Goal: Transaction & Acquisition: Subscribe to service/newsletter

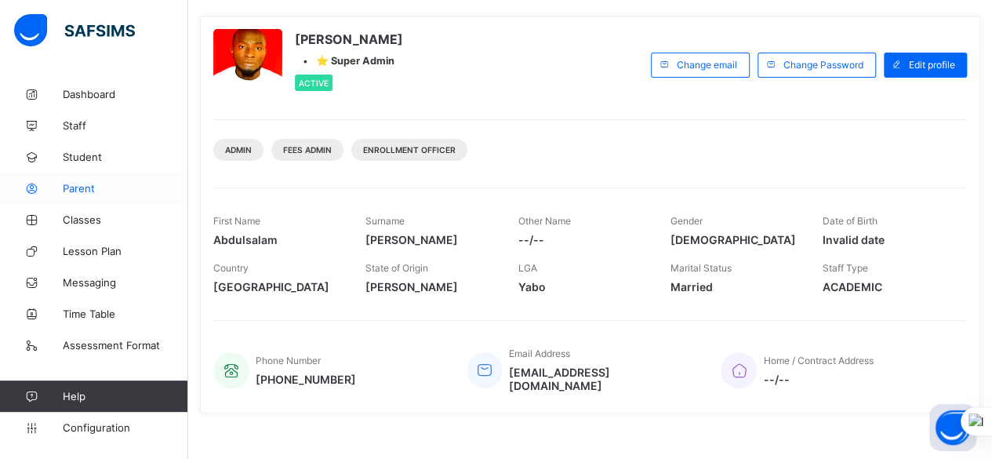
scroll to position [33, 0]
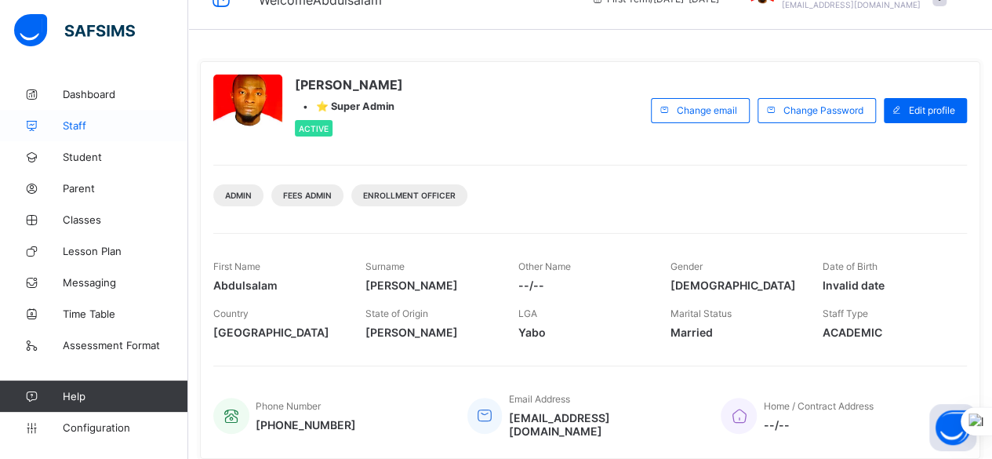
click at [88, 130] on span "Staff" at bounding box center [126, 125] width 126 height 13
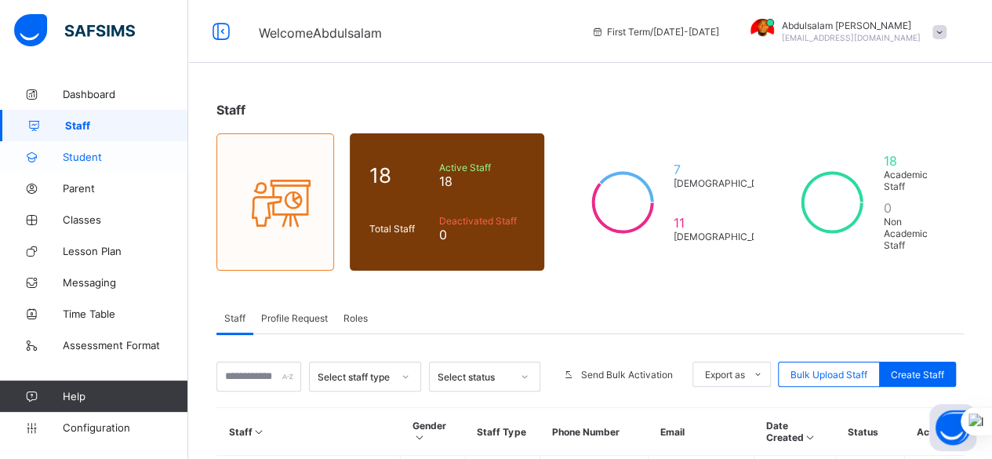
scroll to position [402, 0]
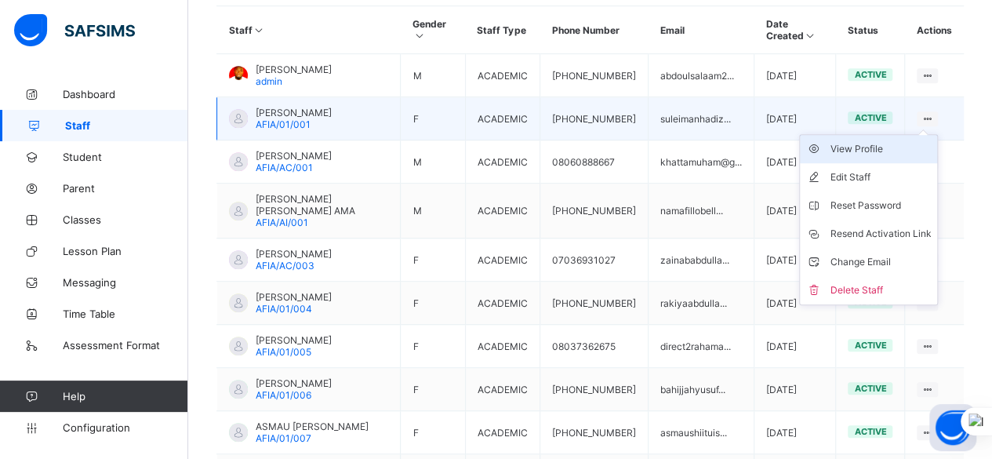
click at [905, 141] on div "View Profile" at bounding box center [880, 149] width 101 height 16
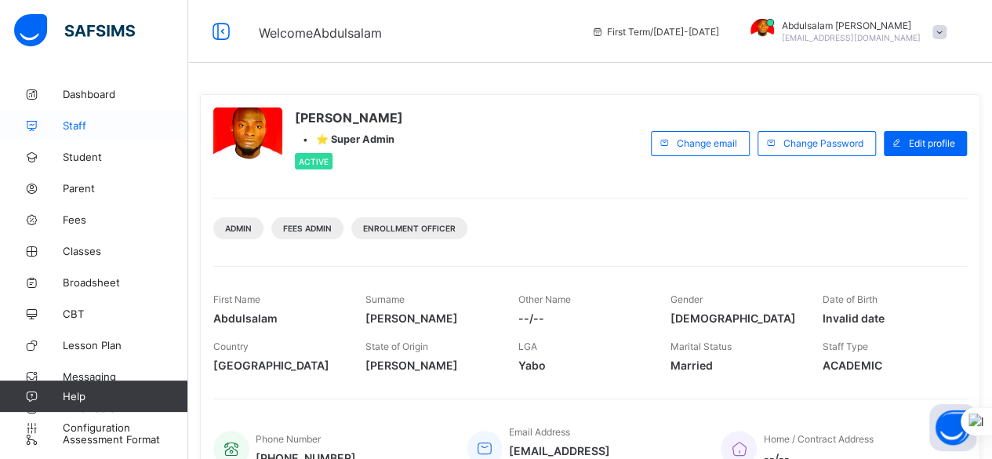
click at [96, 127] on span "Staff" at bounding box center [126, 125] width 126 height 13
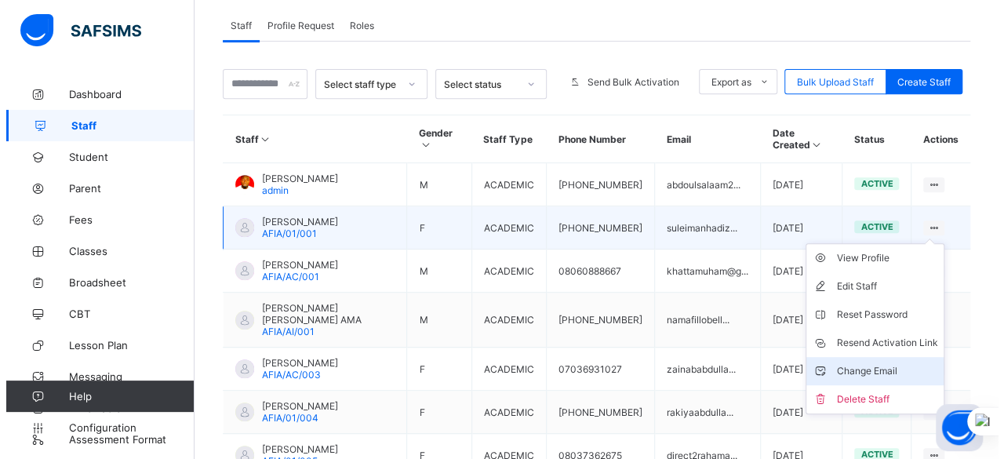
scroll to position [314, 0]
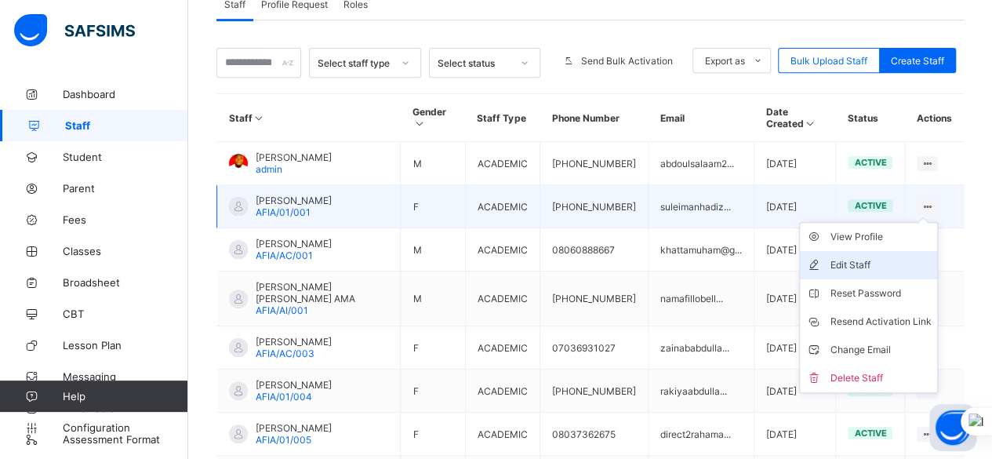
click at [911, 257] on div "Edit Staff" at bounding box center [880, 265] width 101 height 16
select select "**"
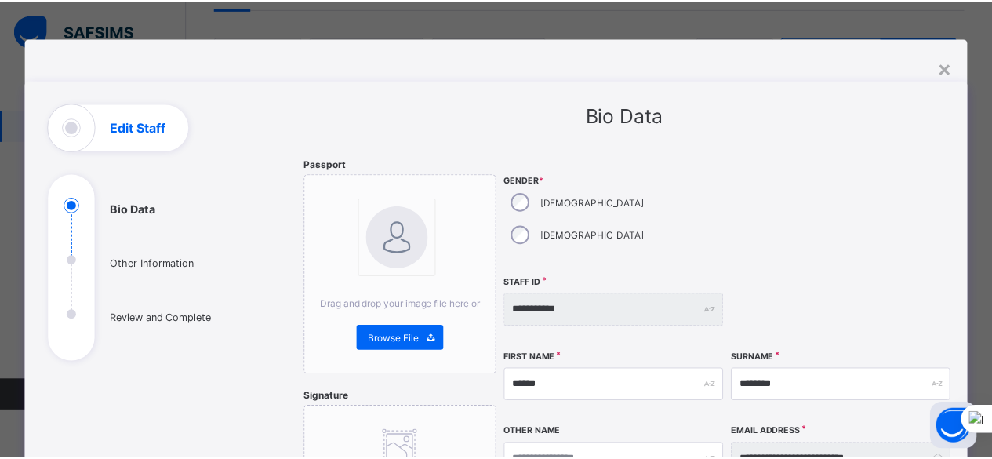
scroll to position [0, 0]
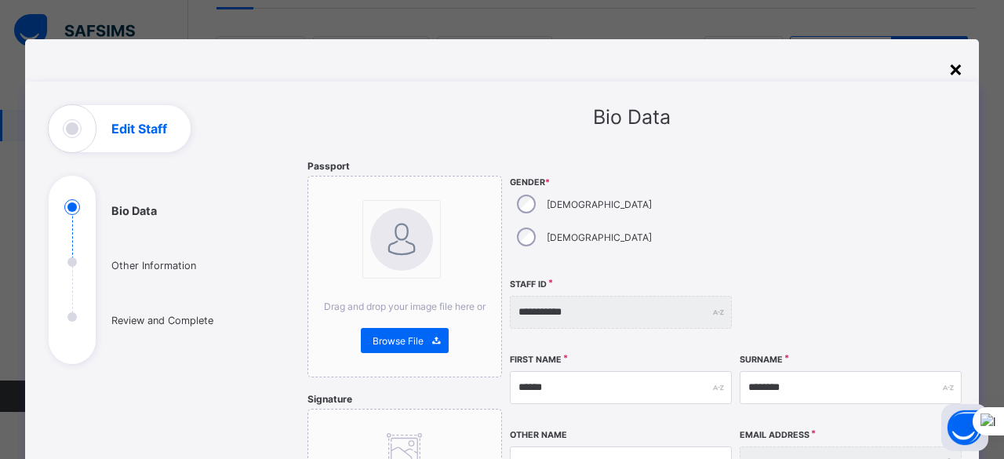
click at [953, 75] on div "×" at bounding box center [955, 68] width 15 height 27
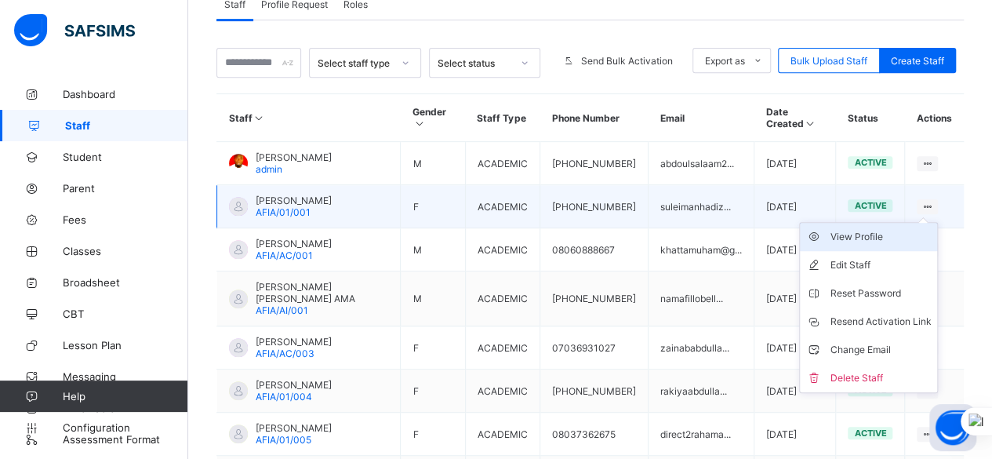
click at [879, 229] on div "View Profile" at bounding box center [880, 237] width 101 height 16
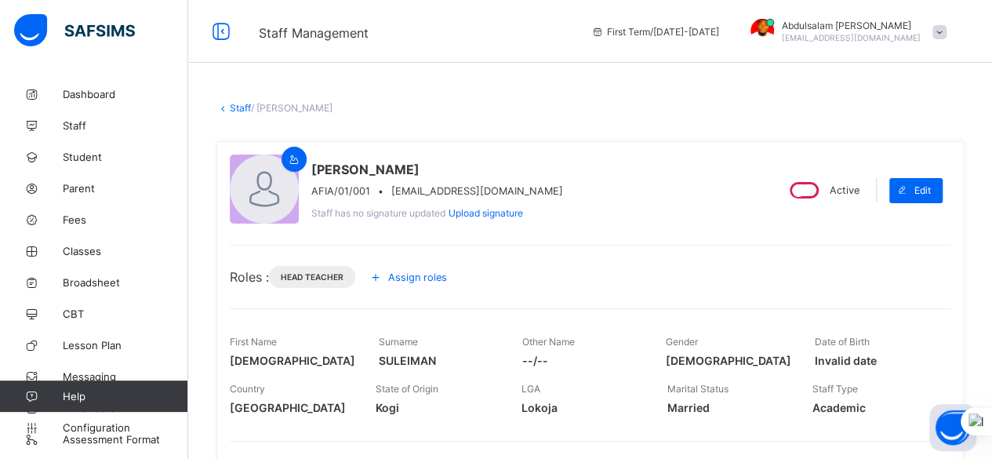
click at [382, 278] on icon at bounding box center [375, 277] width 17 height 16
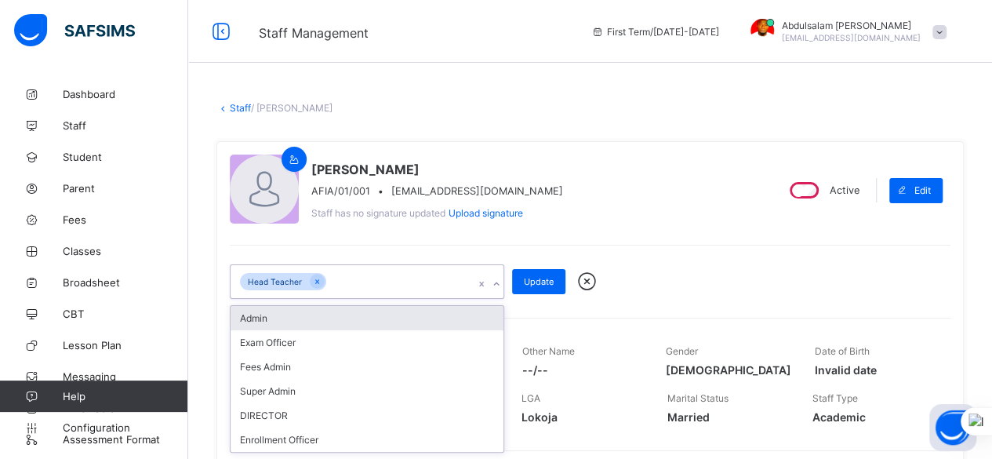
click at [497, 283] on icon at bounding box center [496, 284] width 9 height 16
click at [589, 280] on icon at bounding box center [586, 282] width 27 height 24
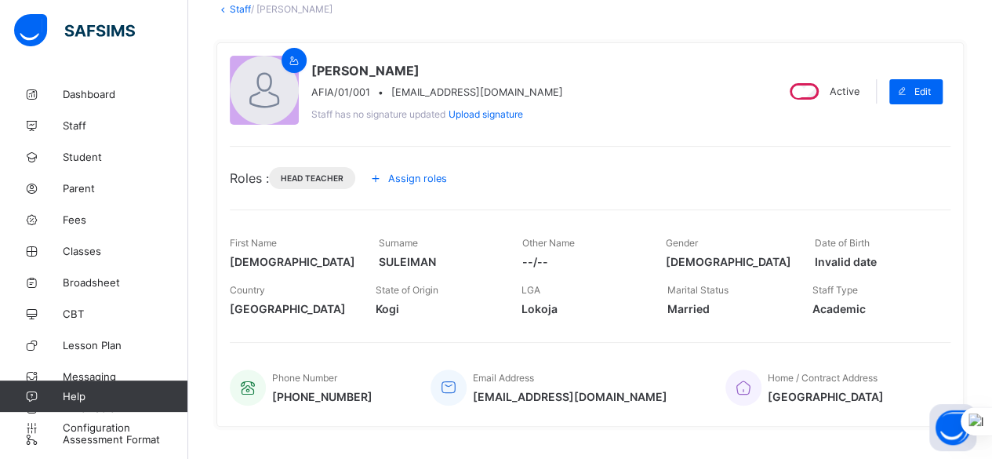
scroll to position [157, 0]
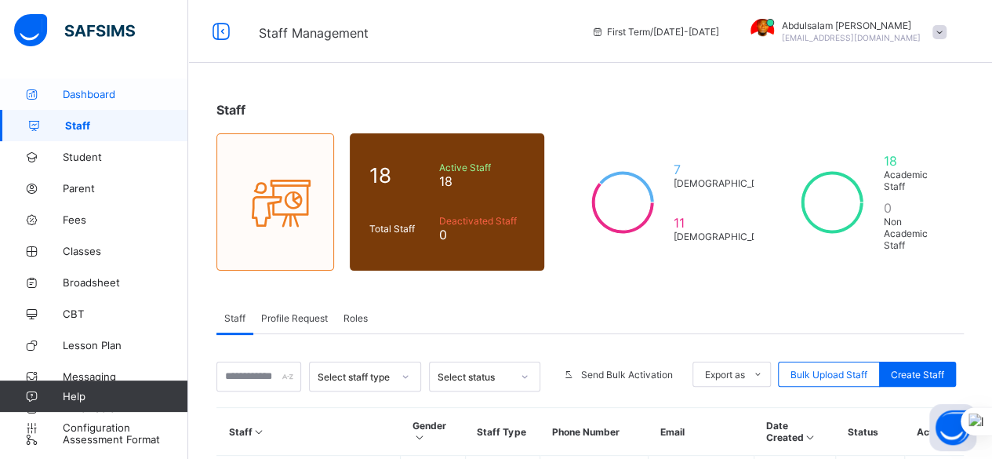
click at [104, 96] on span "Dashboard" at bounding box center [126, 94] width 126 height 13
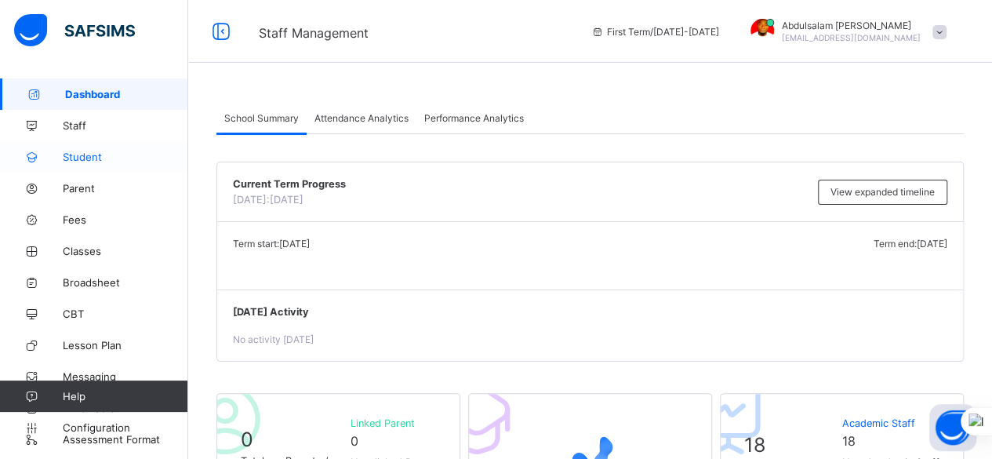
click at [108, 162] on span "Student" at bounding box center [126, 157] width 126 height 13
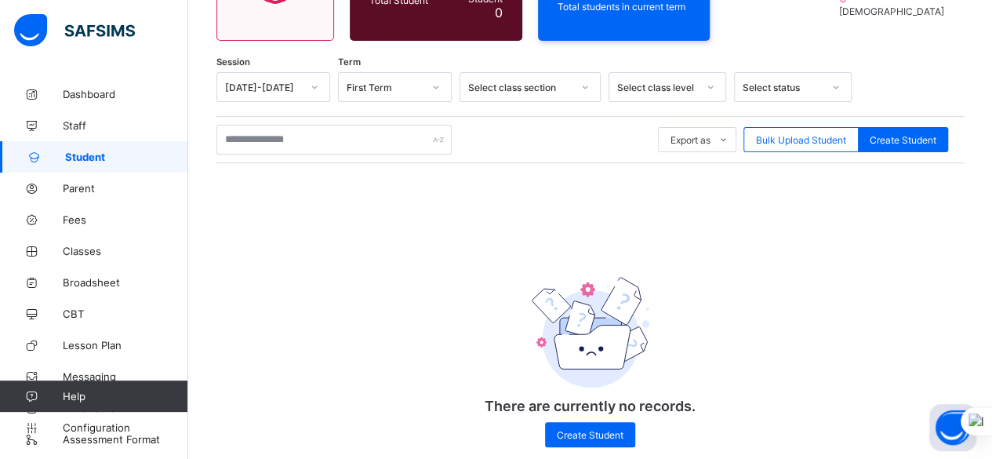
scroll to position [238, 0]
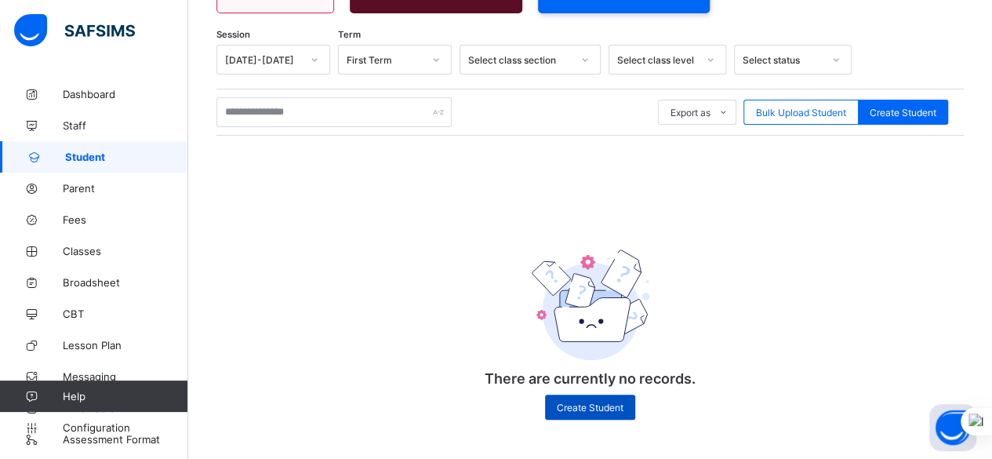
click at [607, 412] on span "Create Student" at bounding box center [590, 408] width 67 height 12
select select "**"
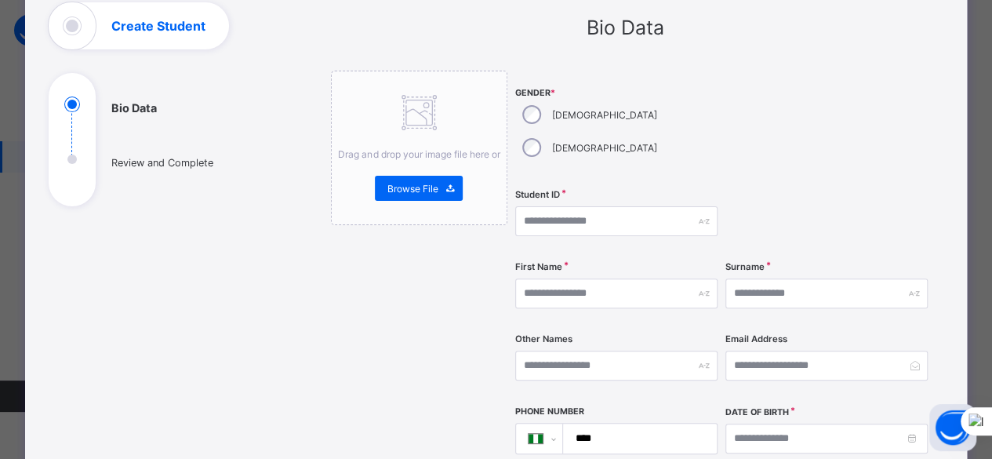
scroll to position [78, 0]
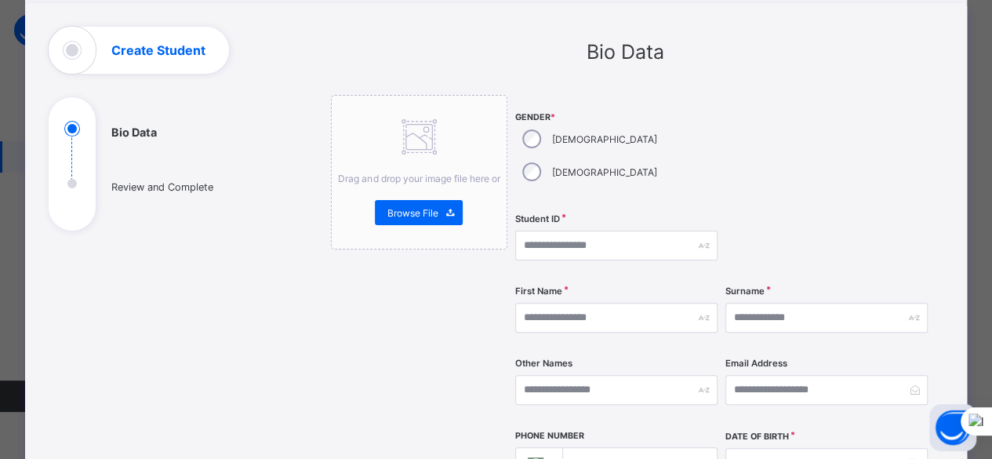
click at [726, 133] on div at bounding box center [827, 150] width 202 height 111
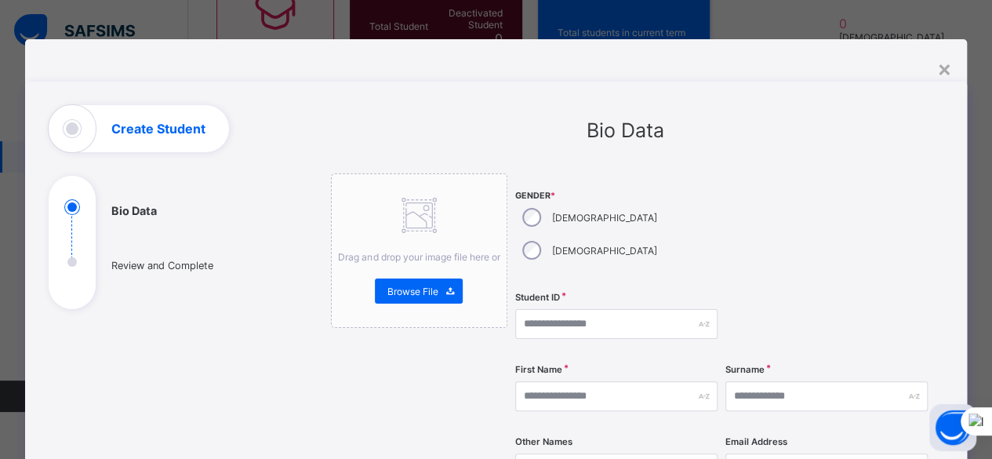
scroll to position [160, 0]
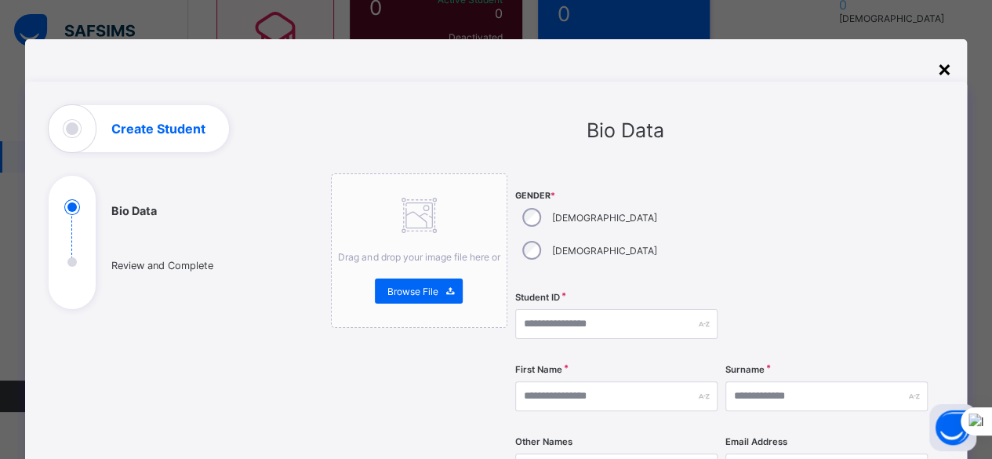
click at [949, 73] on div "×" at bounding box center [944, 68] width 15 height 27
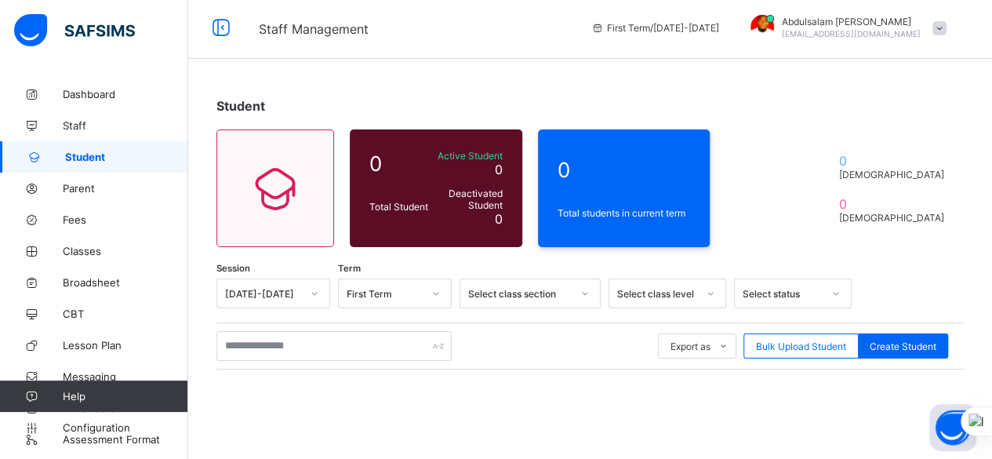
scroll to position [3, 0]
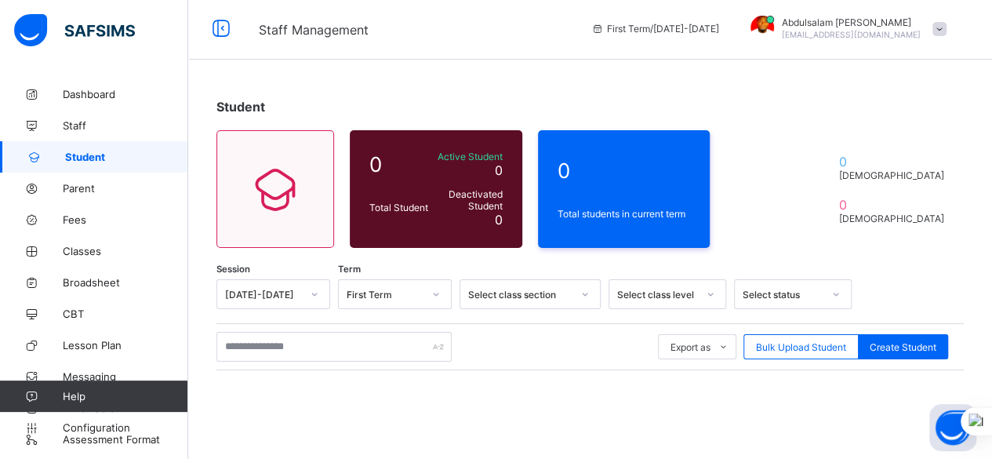
click at [785, 295] on div "Select status" at bounding box center [783, 295] width 80 height 12
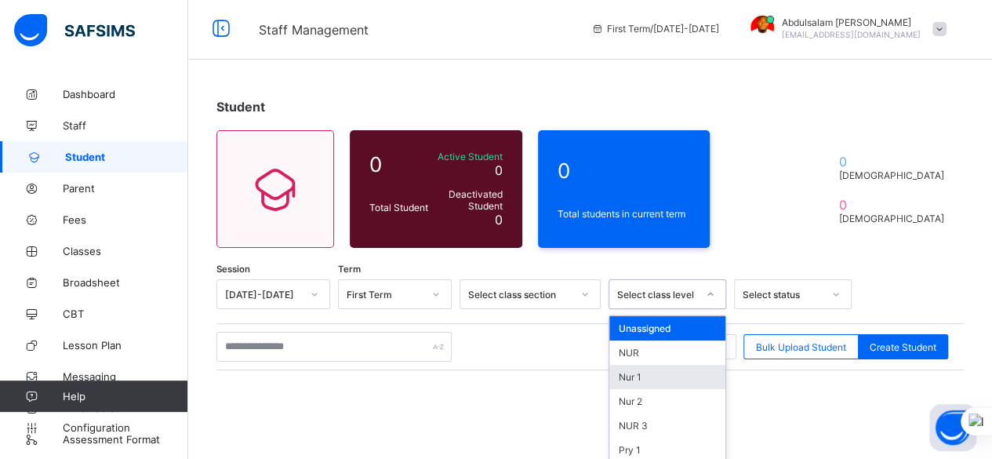
scroll to position [102, 0]
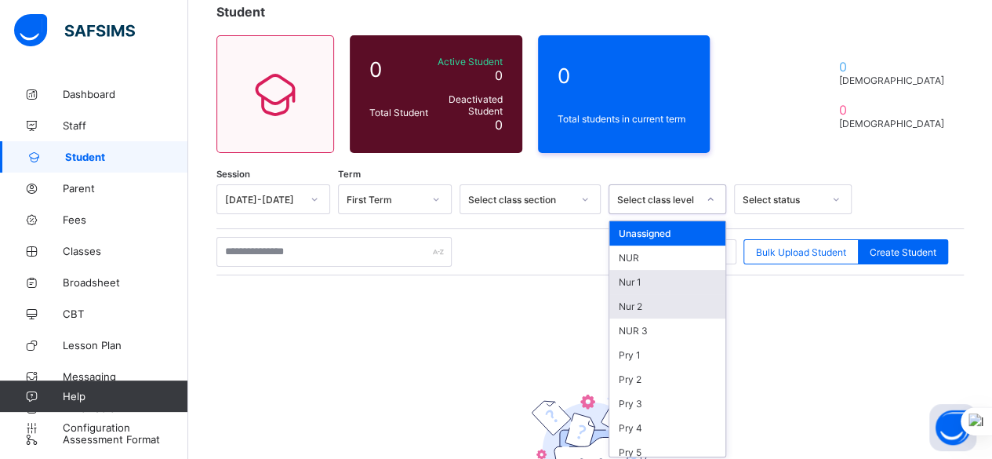
click at [676, 214] on div "option Nur 1 focused, 3 of 31. 31 results available. Use Up and Down to choose …" at bounding box center [668, 199] width 118 height 30
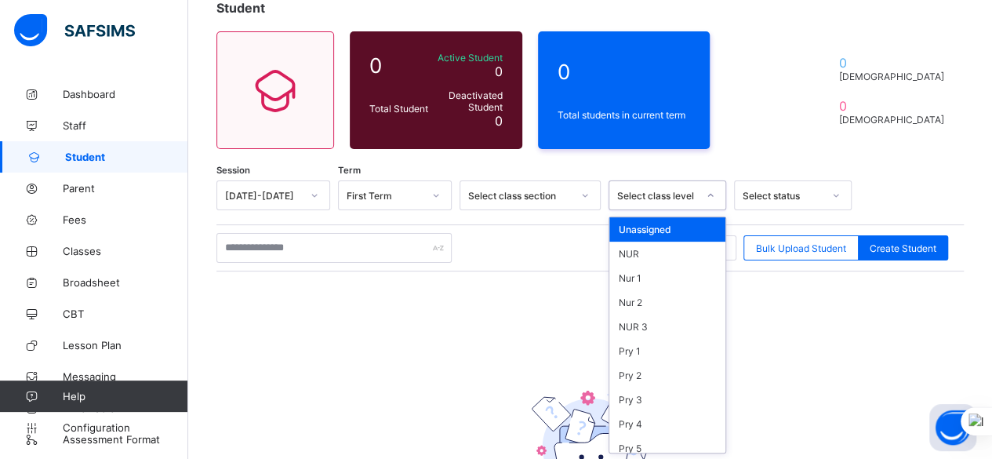
click at [617, 169] on div "Student 0 Total Student Active Student 0 Deactivated Student 0 0 Total students…" at bounding box center [590, 285] width 804 height 618
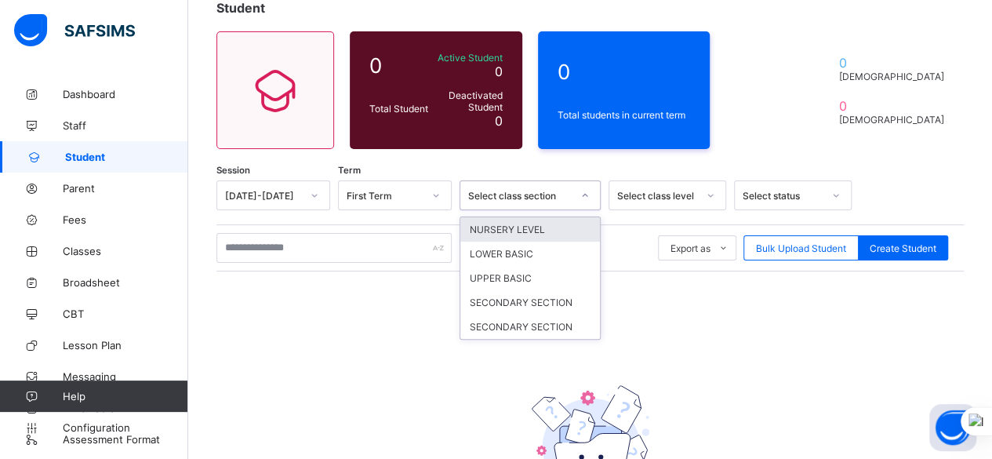
click at [582, 197] on icon at bounding box center [585, 195] width 9 height 16
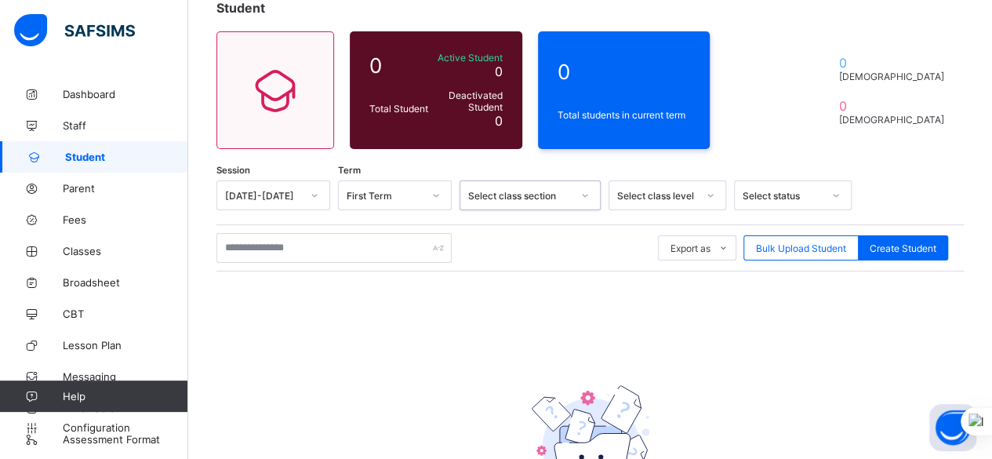
click at [581, 197] on div at bounding box center [585, 195] width 27 height 25
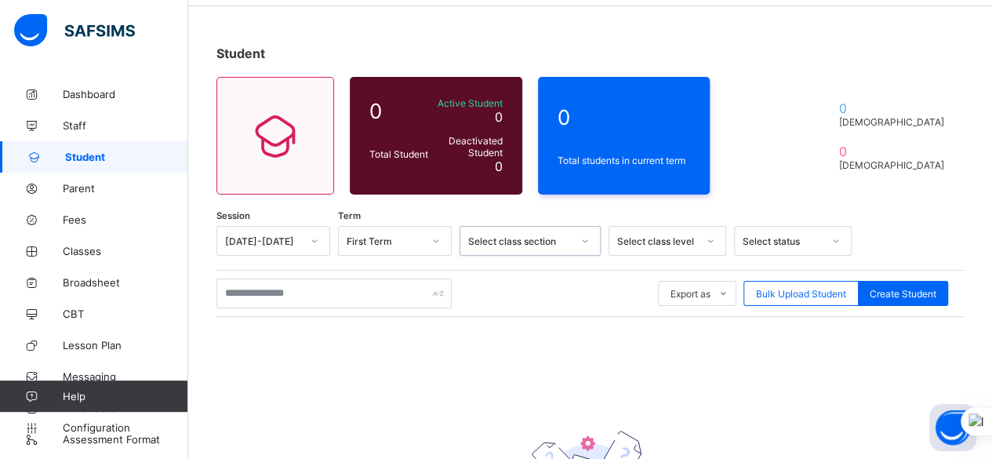
scroll to position [24, 0]
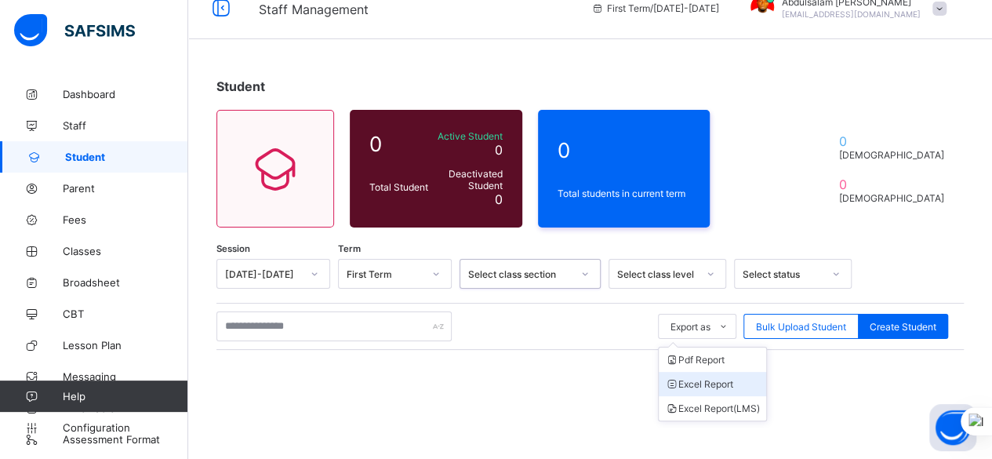
click at [741, 381] on li "Excel Report" at bounding box center [712, 384] width 107 height 24
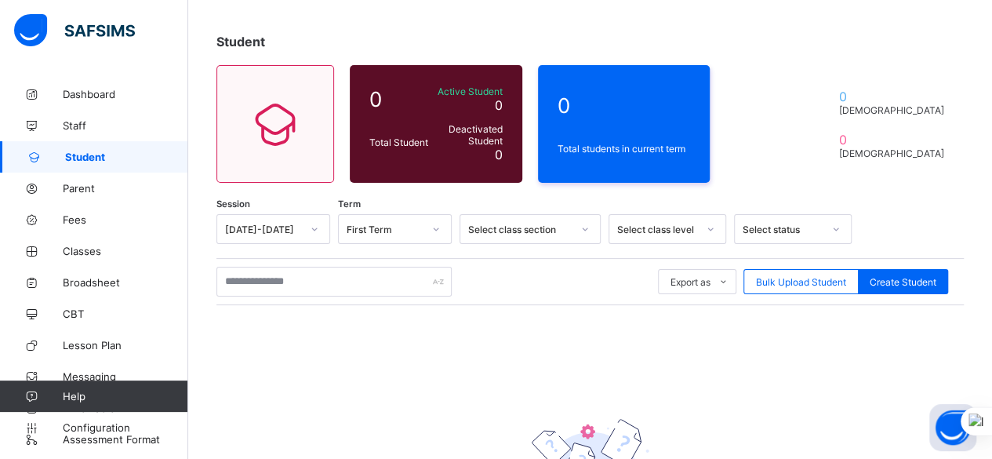
scroll to position [180, 0]
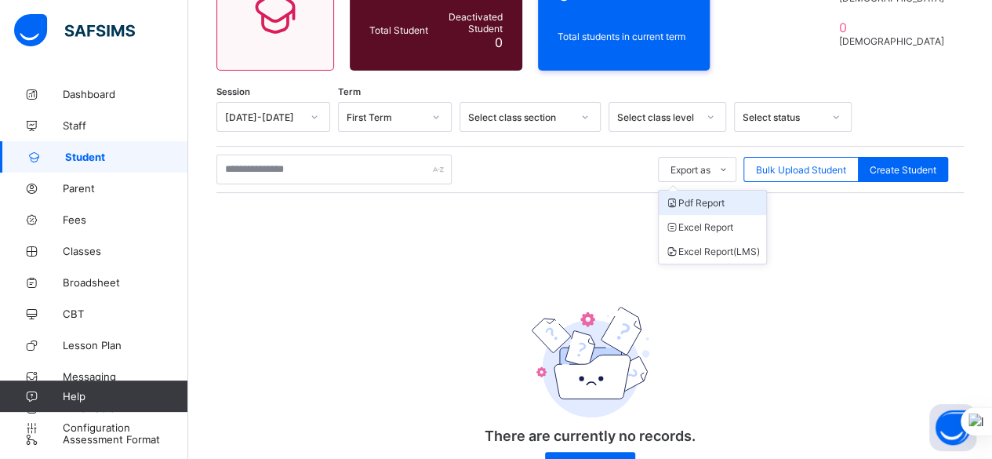
click at [731, 202] on li "Pdf Report" at bounding box center [712, 203] width 107 height 24
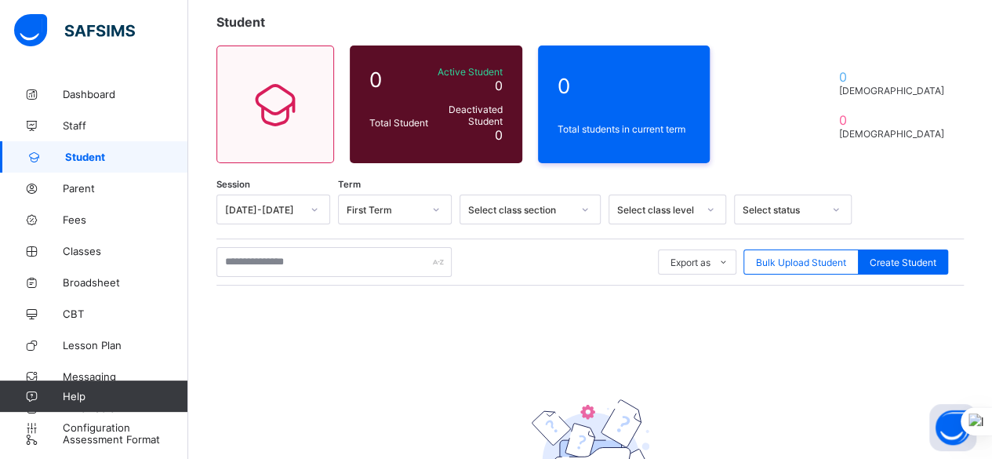
scroll to position [0, 0]
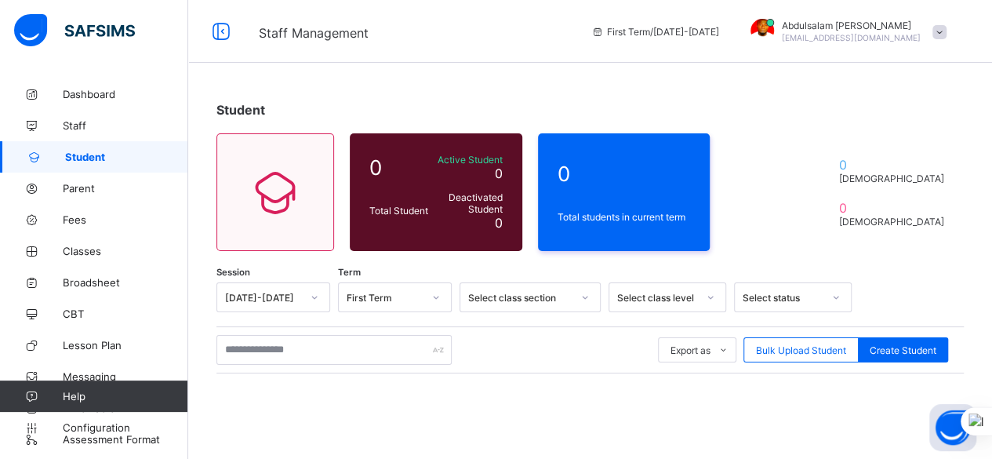
click at [947, 31] on span at bounding box center [940, 32] width 14 height 14
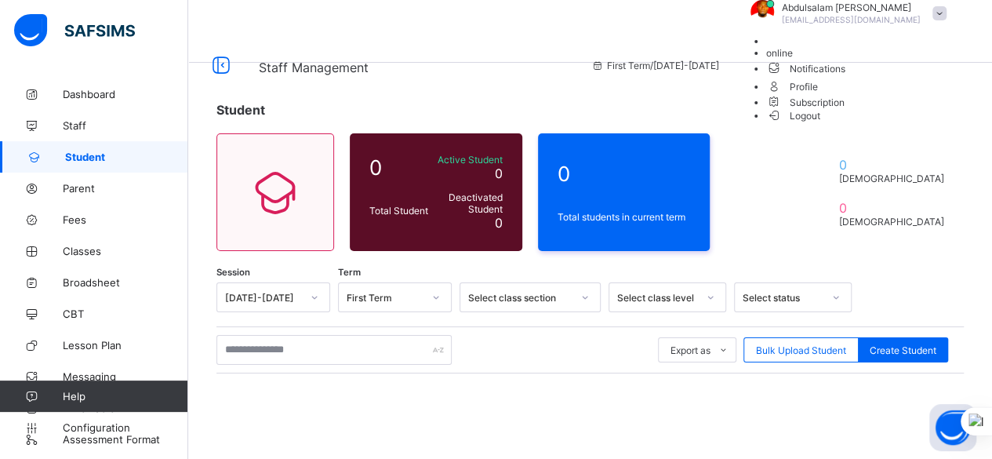
click at [947, 20] on span at bounding box center [940, 13] width 14 height 14
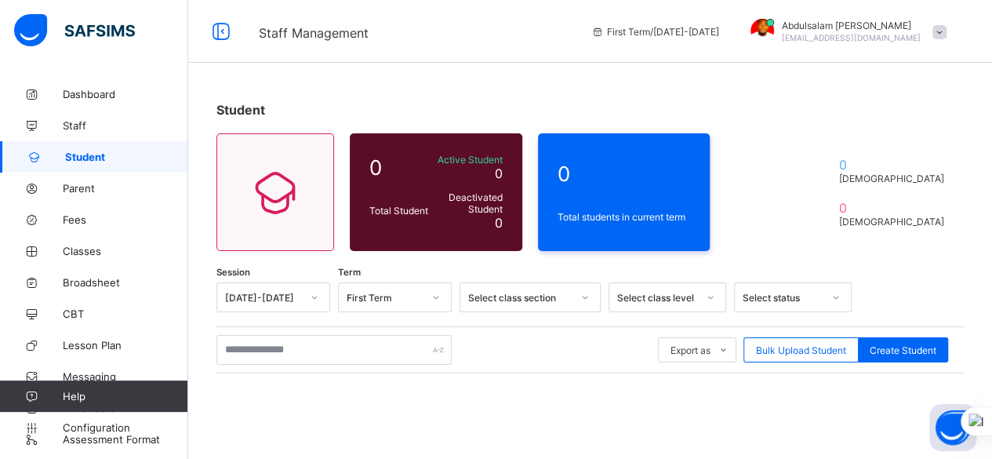
click at [947, 36] on span at bounding box center [940, 32] width 14 height 14
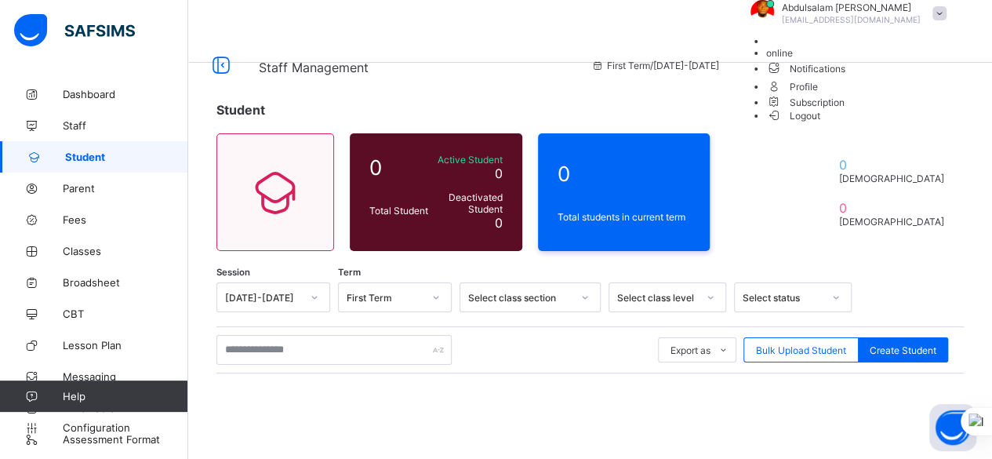
click at [946, 108] on li "Subscription" at bounding box center [860, 101] width 188 height 13
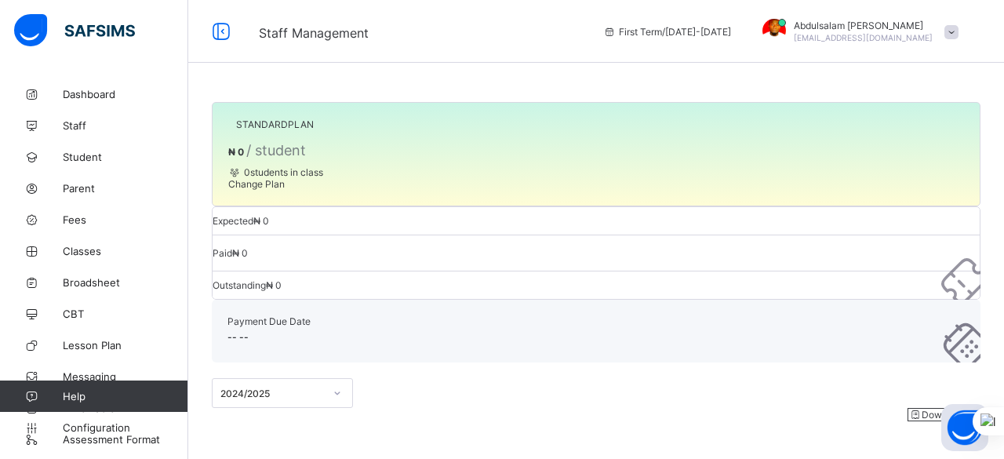
click at [285, 190] on span "Change Plan" at bounding box center [256, 184] width 56 height 12
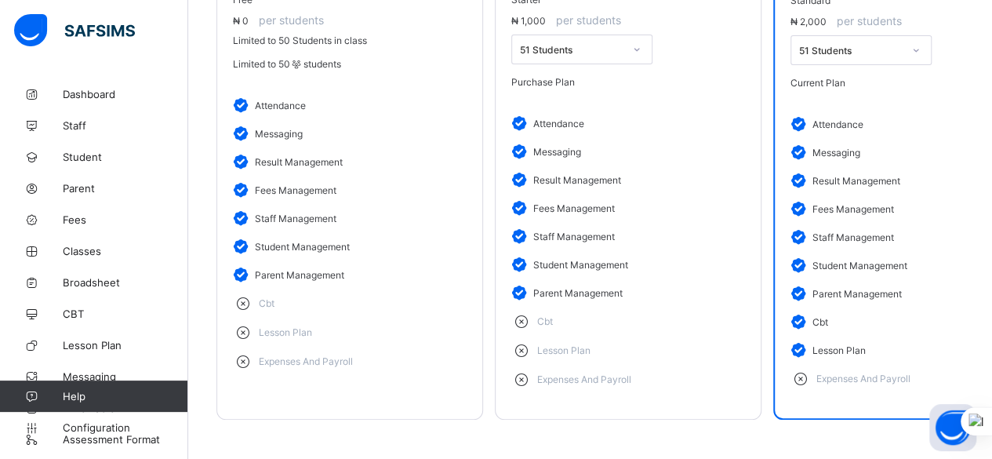
scroll to position [238, 0]
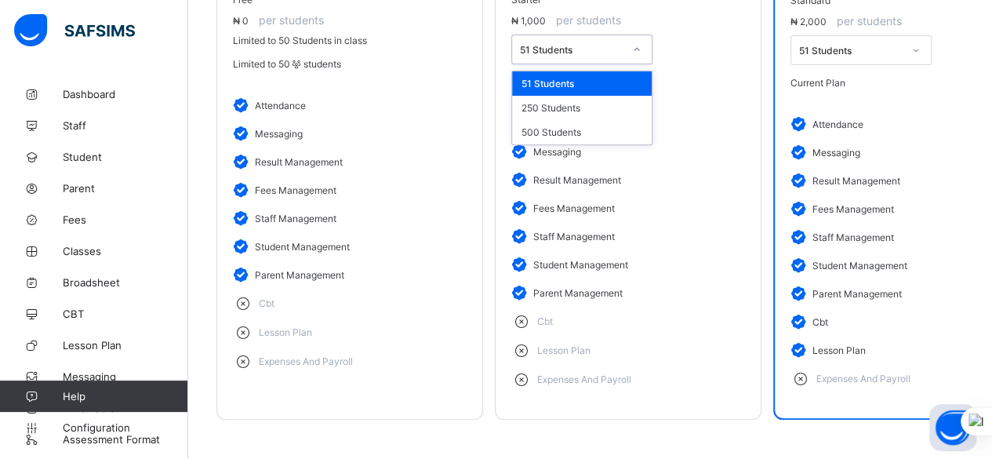
click at [638, 57] on icon at bounding box center [636, 50] width 9 height 16
click at [607, 144] on div "500 Students" at bounding box center [582, 132] width 140 height 24
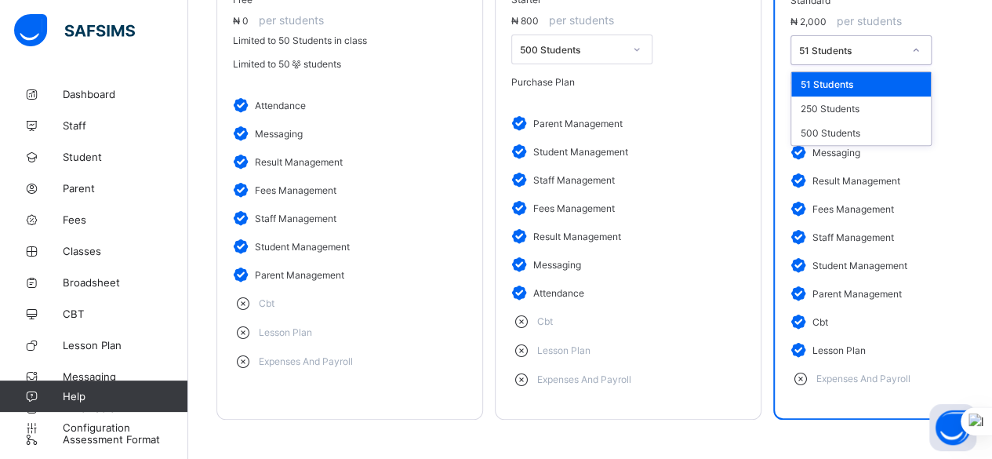
click at [867, 56] on div "51 Students" at bounding box center [851, 51] width 104 height 12
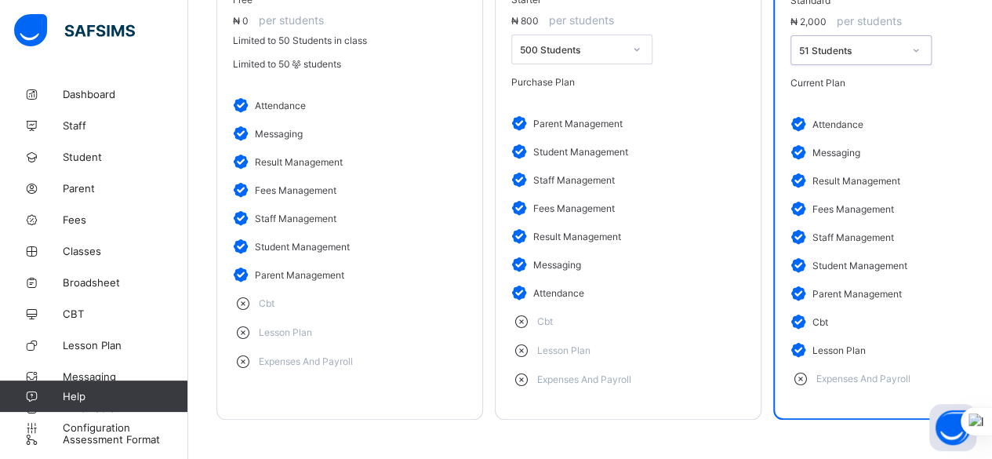
scroll to position [316, 0]
click at [522, 371] on icon at bounding box center [524, 379] width 26 height 16
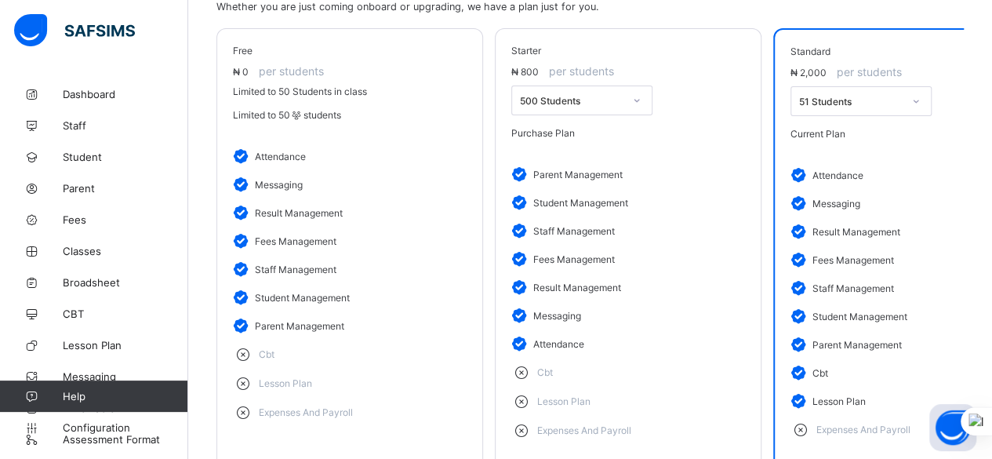
scroll to position [238, 0]
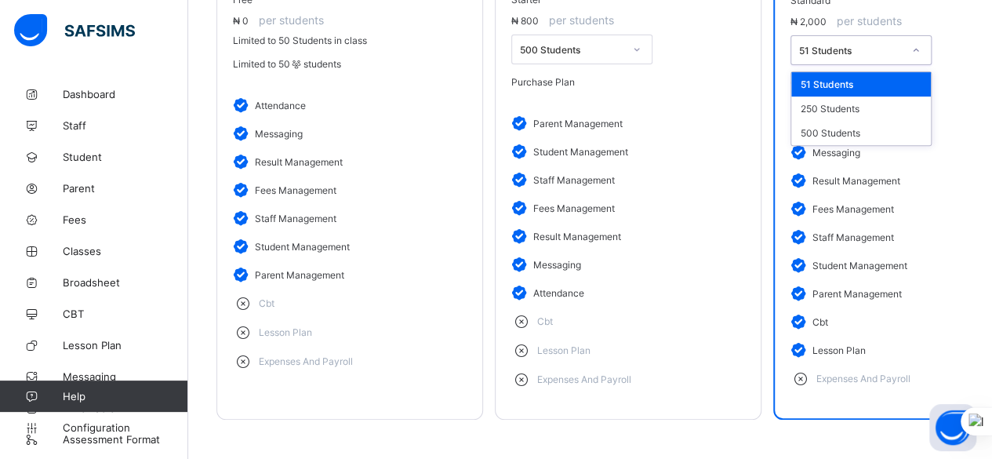
click at [916, 63] on div at bounding box center [916, 50] width 27 height 25
click at [905, 145] on div "500 Students" at bounding box center [862, 133] width 140 height 24
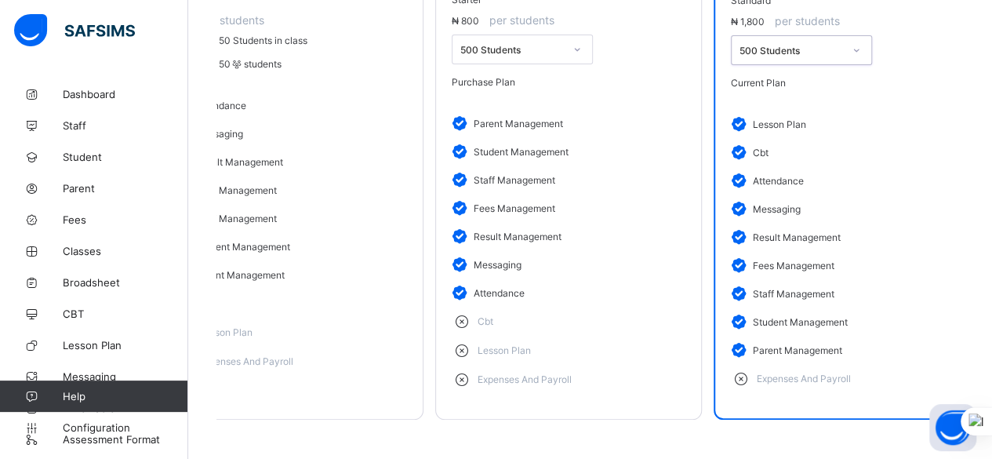
click at [855, 52] on icon at bounding box center [856, 50] width 5 height 3
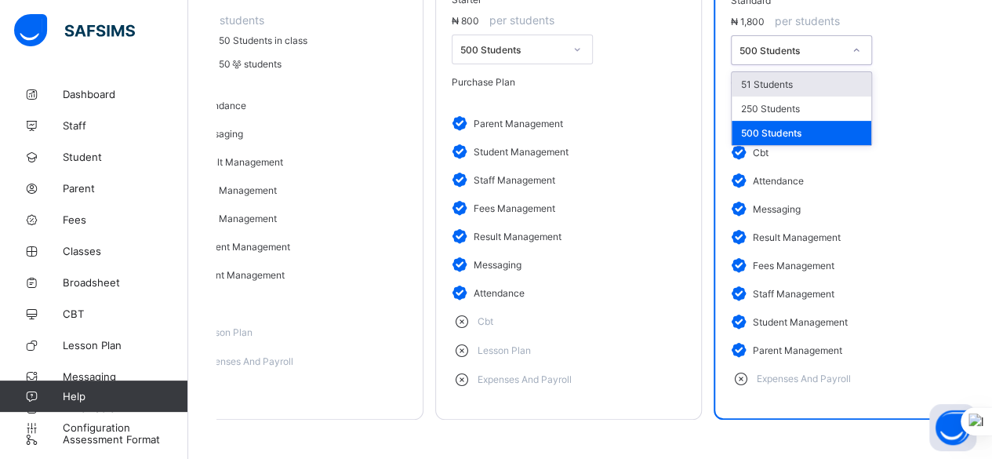
click at [838, 96] on div "51 Students" at bounding box center [802, 84] width 140 height 24
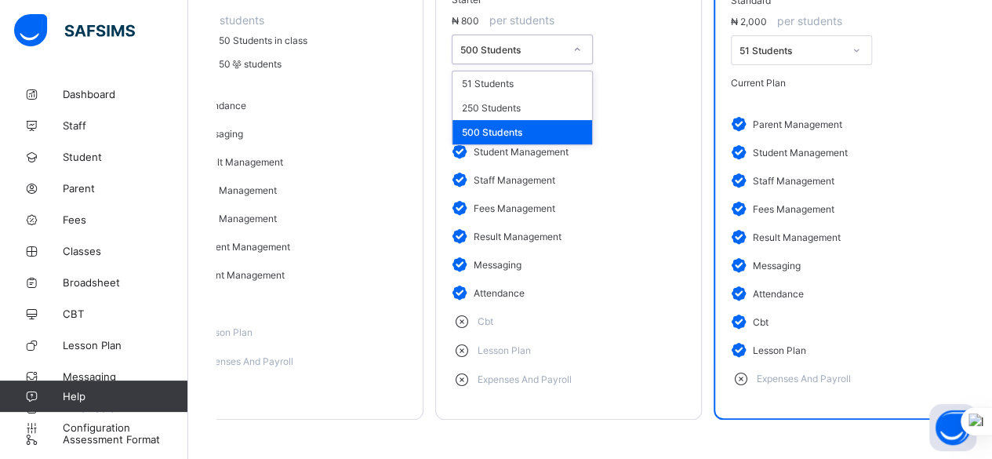
click at [578, 57] on icon at bounding box center [577, 50] width 9 height 16
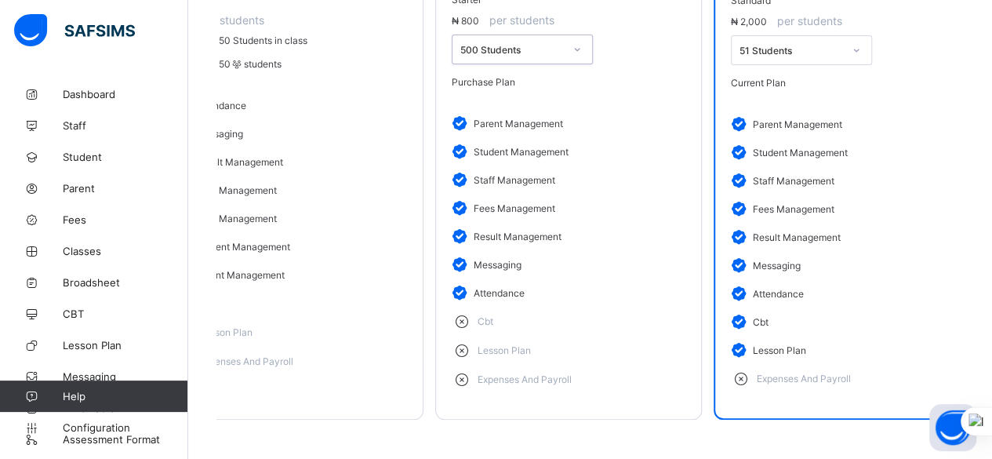
click at [578, 57] on icon at bounding box center [577, 50] width 9 height 16
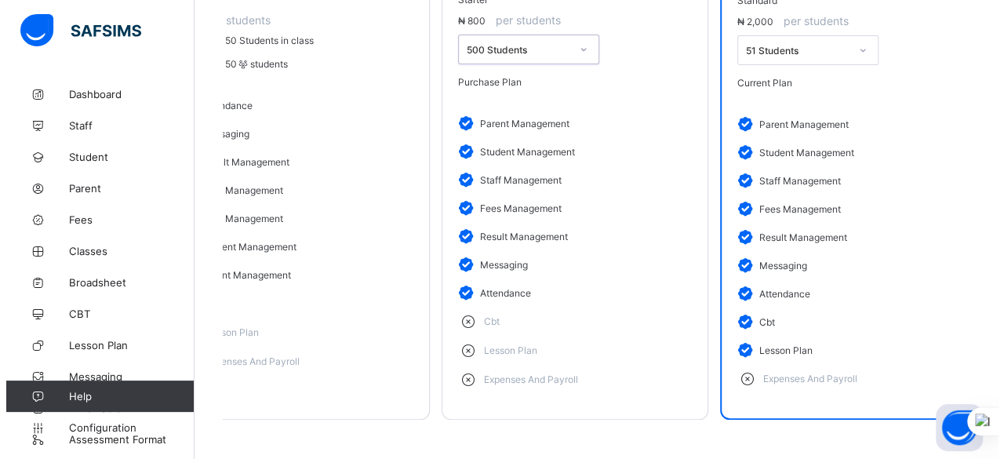
scroll to position [316, 0]
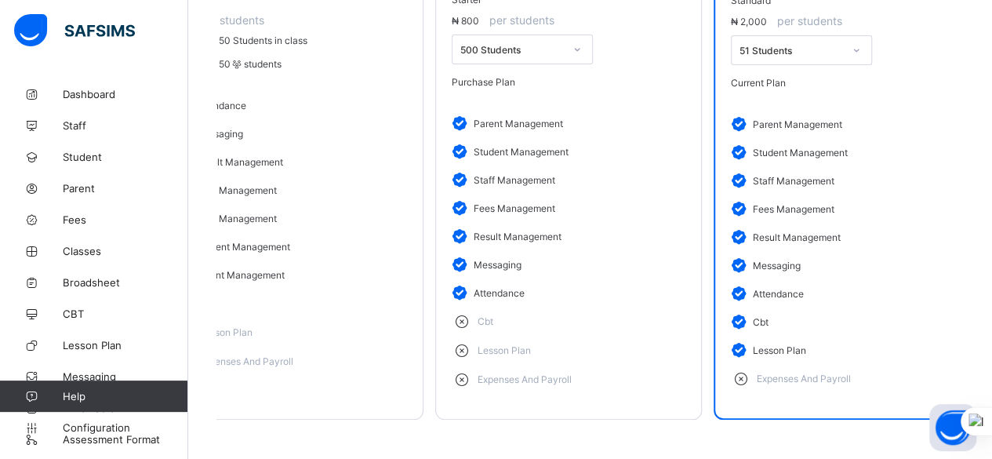
click at [515, 76] on span "Purchase Plan" at bounding box center [484, 82] width 64 height 12
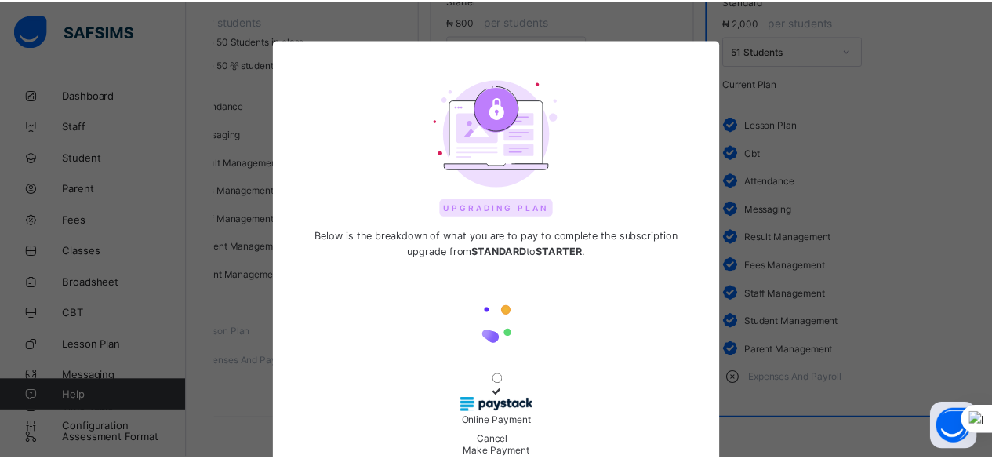
scroll to position [78, 0]
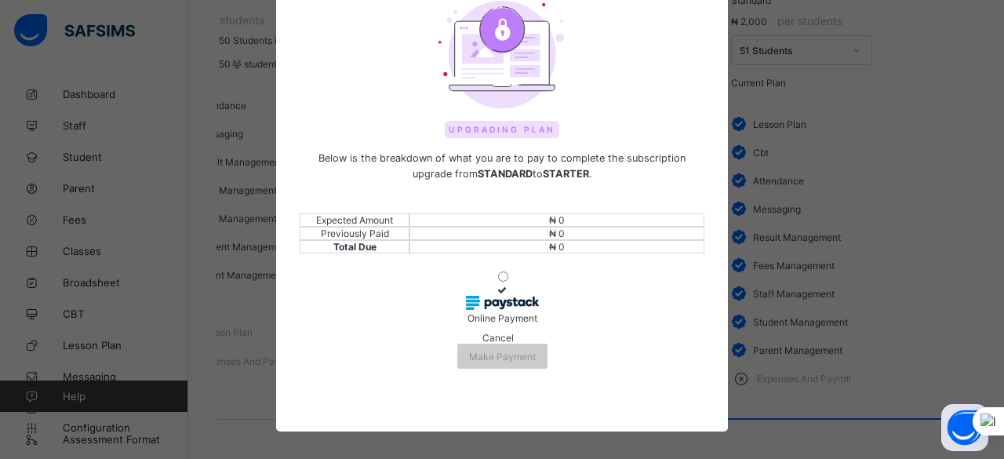
click at [482, 344] on span "Cancel" at bounding box center [497, 338] width 31 height 12
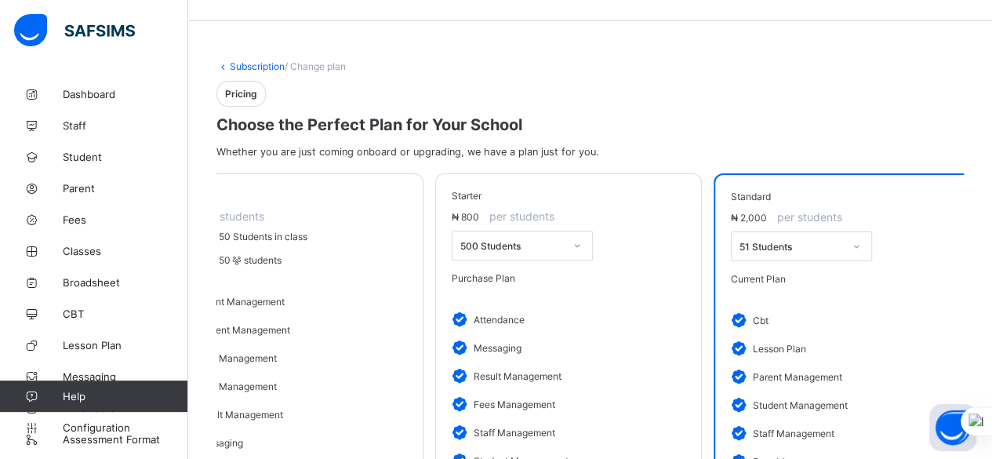
scroll to position [0, 0]
